Goal: Information Seeking & Learning: Stay updated

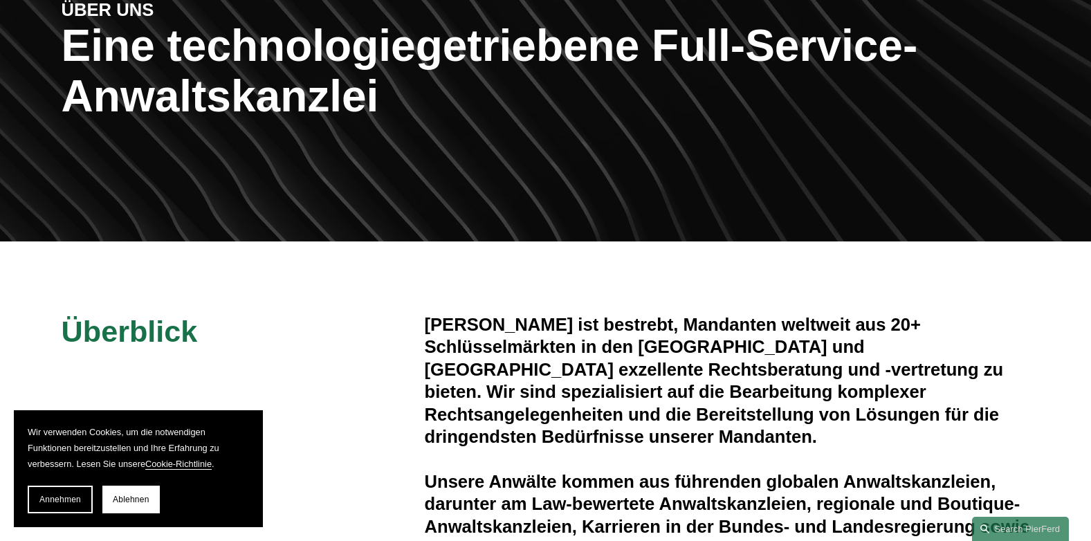
scroll to position [208, 0]
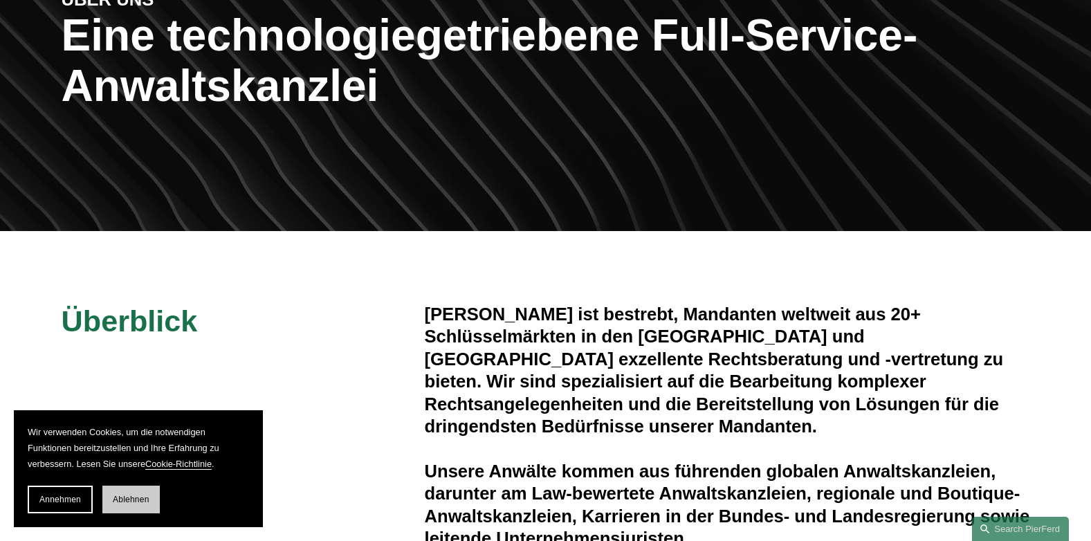
click at [154, 496] on button "Ablehnen" at bounding box center [130, 500] width 57 height 28
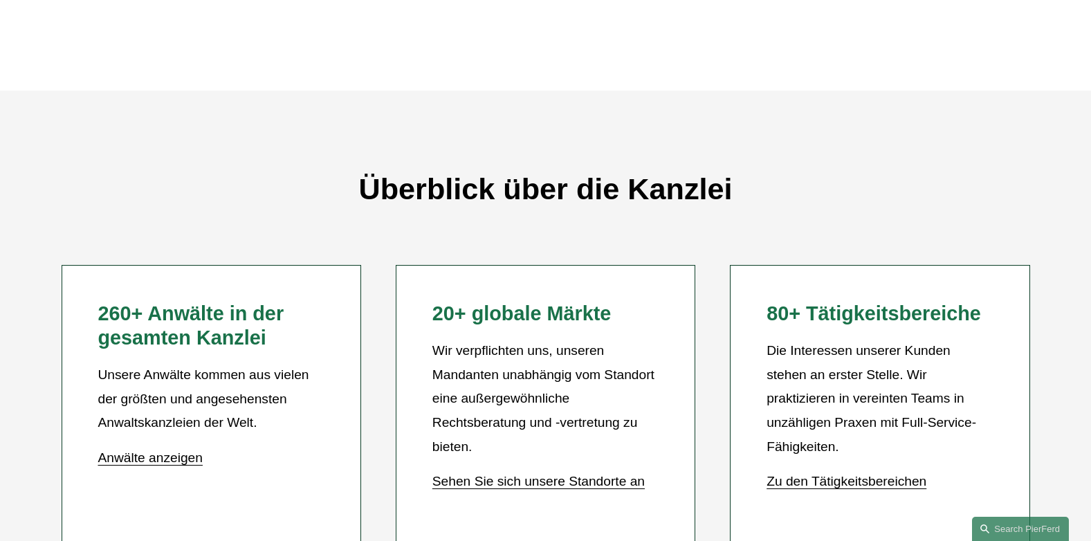
scroll to position [1522, 0]
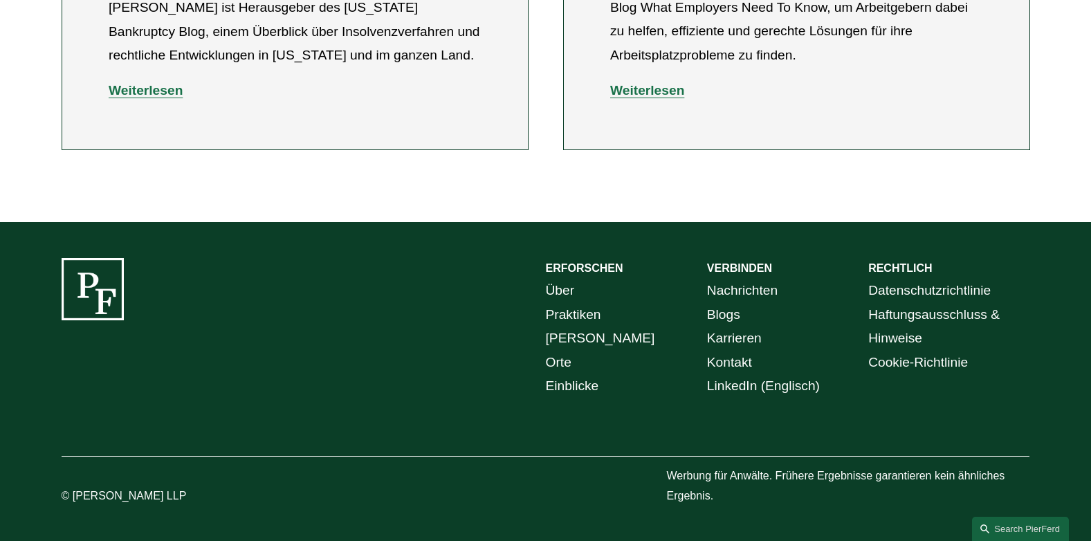
scroll to position [928, 0]
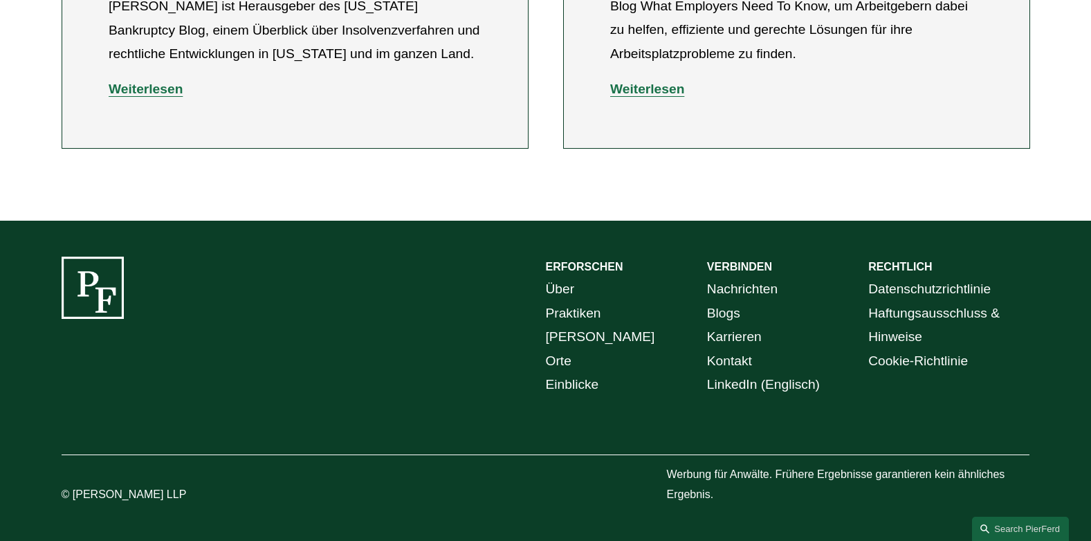
click at [743, 287] on link "Nachrichten" at bounding box center [742, 289] width 71 height 24
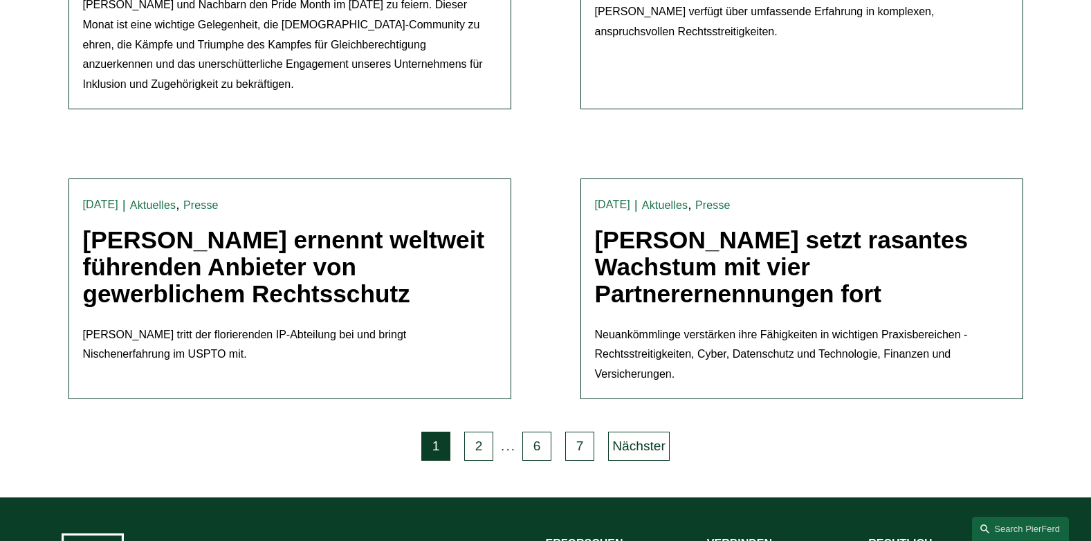
scroll to position [2975, 0]
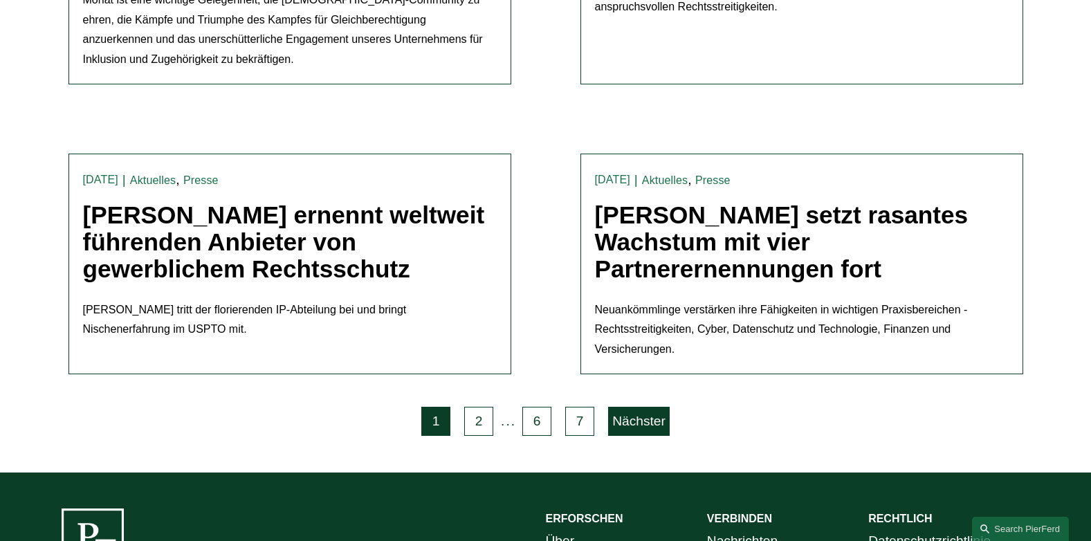
click at [639, 407] on link "Nächster" at bounding box center [639, 421] width 62 height 29
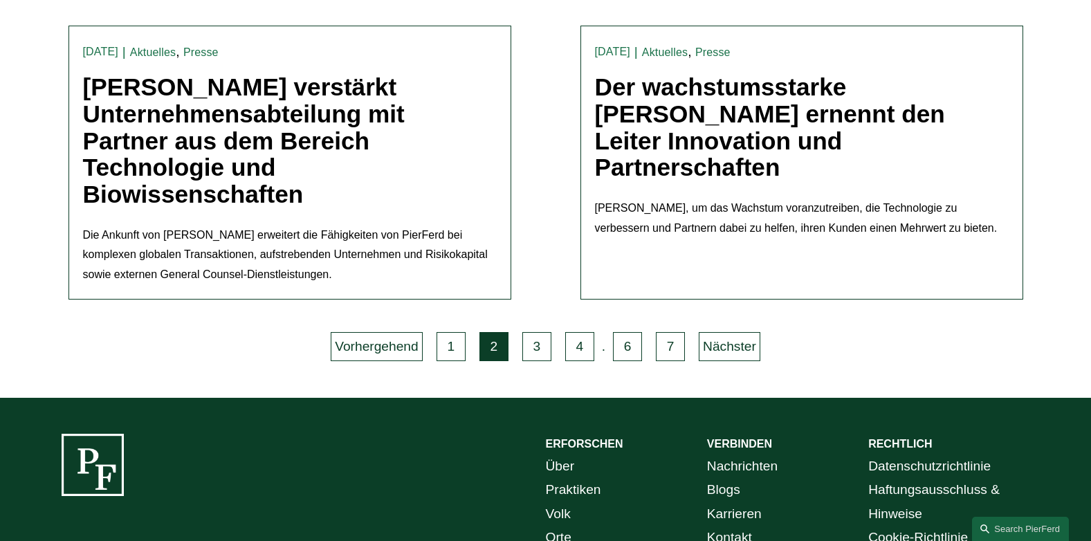
scroll to position [3456, 0]
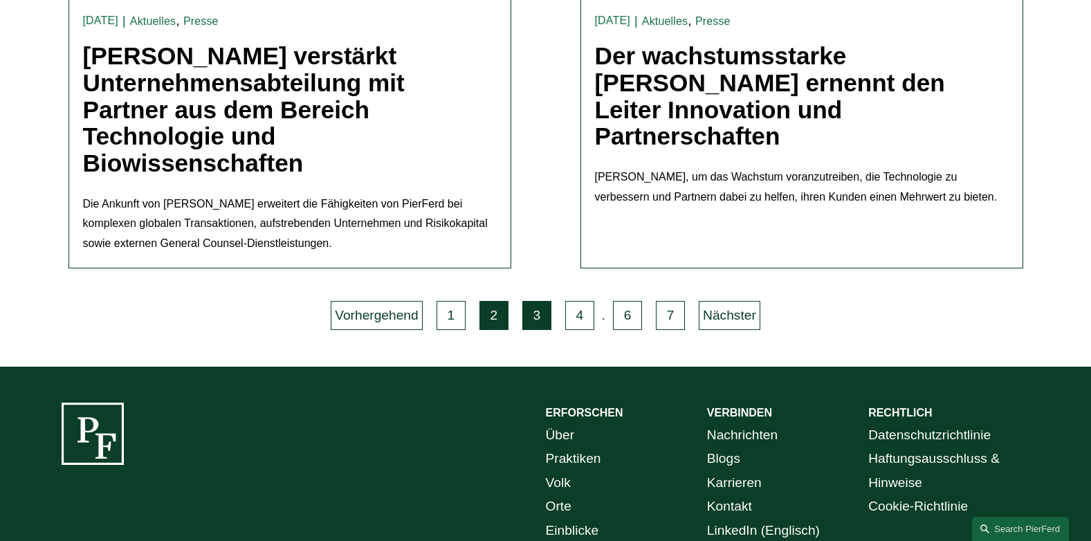
click at [527, 301] on link "3" at bounding box center [536, 315] width 29 height 29
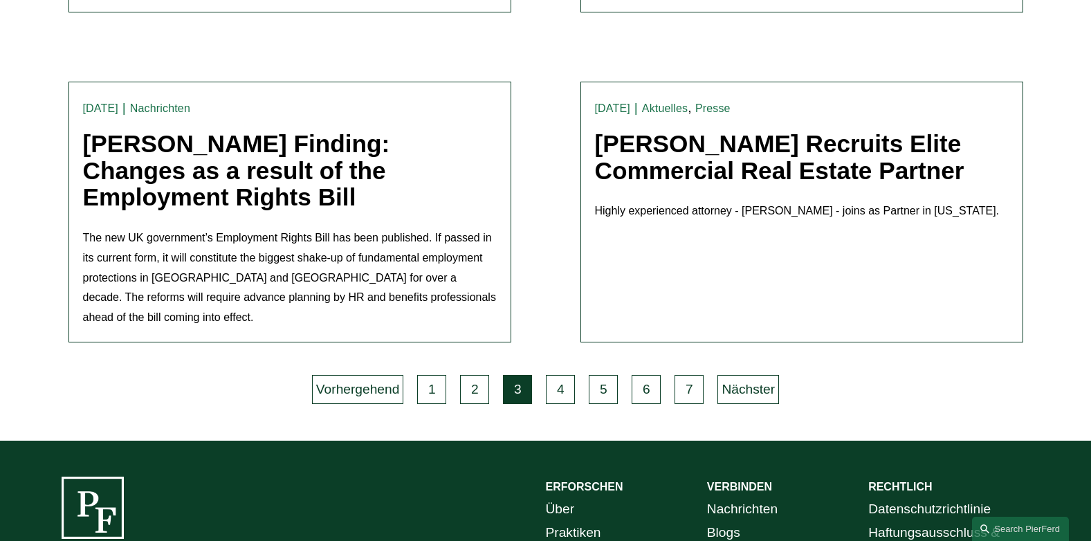
scroll to position [3321, 0]
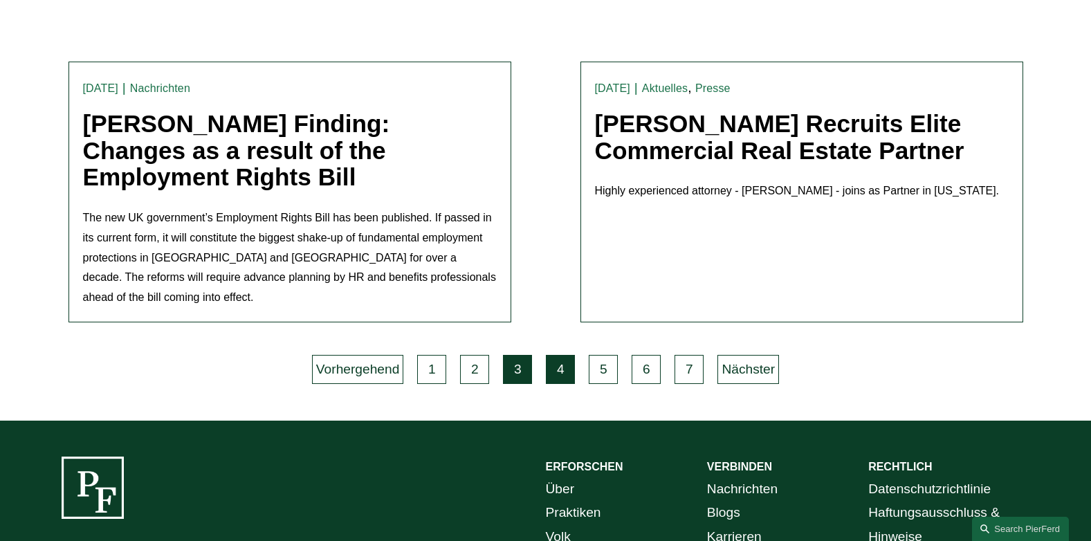
click at [554, 355] on link "4" at bounding box center [560, 369] width 29 height 29
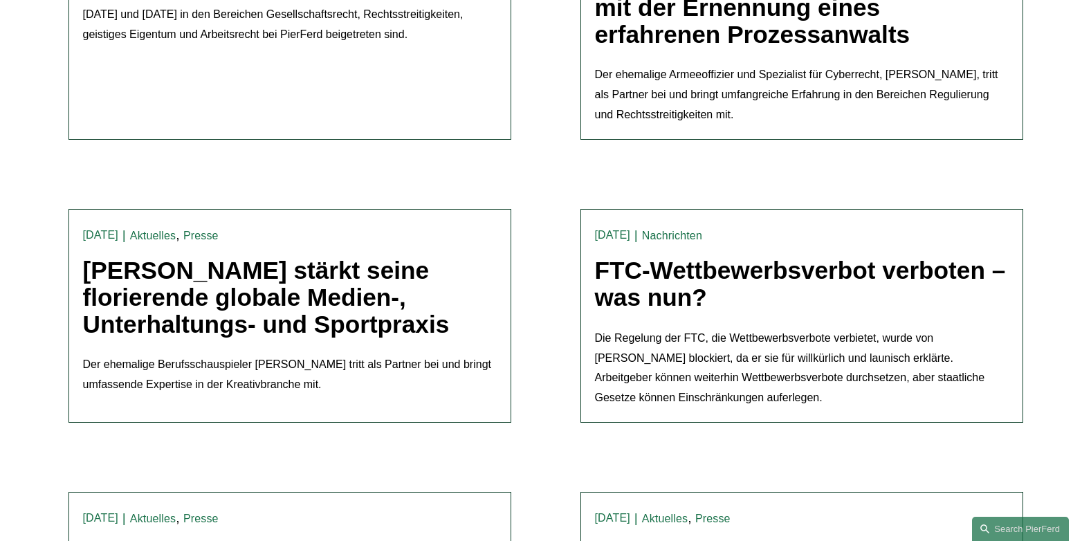
scroll to position [2630, 0]
